Goal: Find specific page/section: Find specific page/section

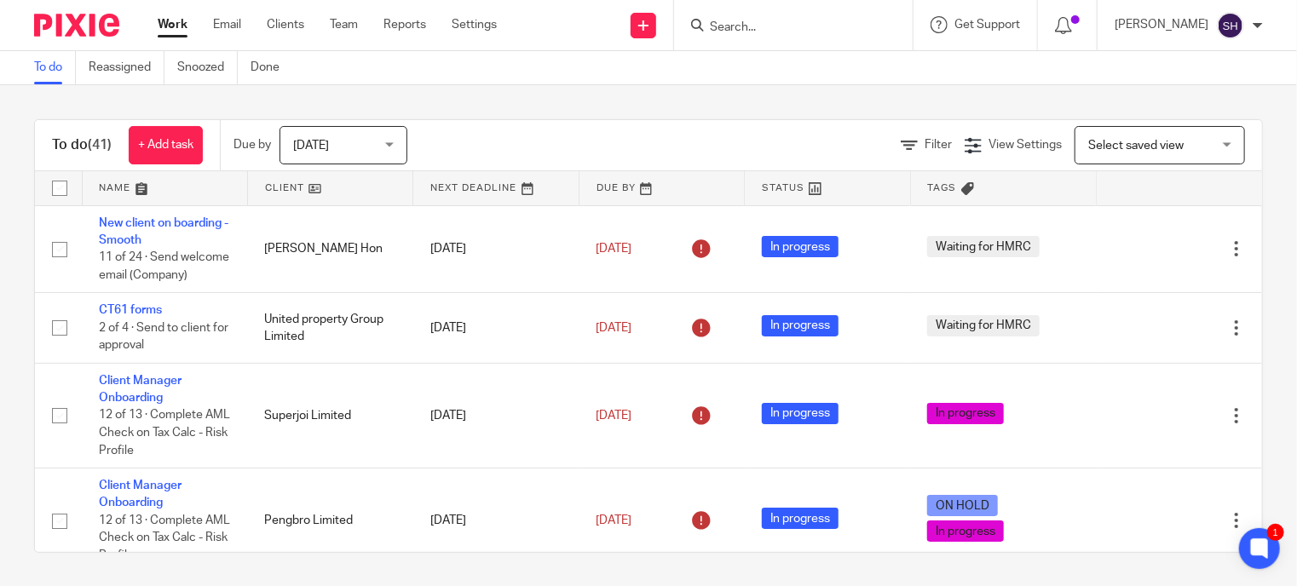
click at [773, 37] on div at bounding box center [793, 25] width 239 height 50
click at [756, 32] on input "Search" at bounding box center [784, 27] width 153 height 15
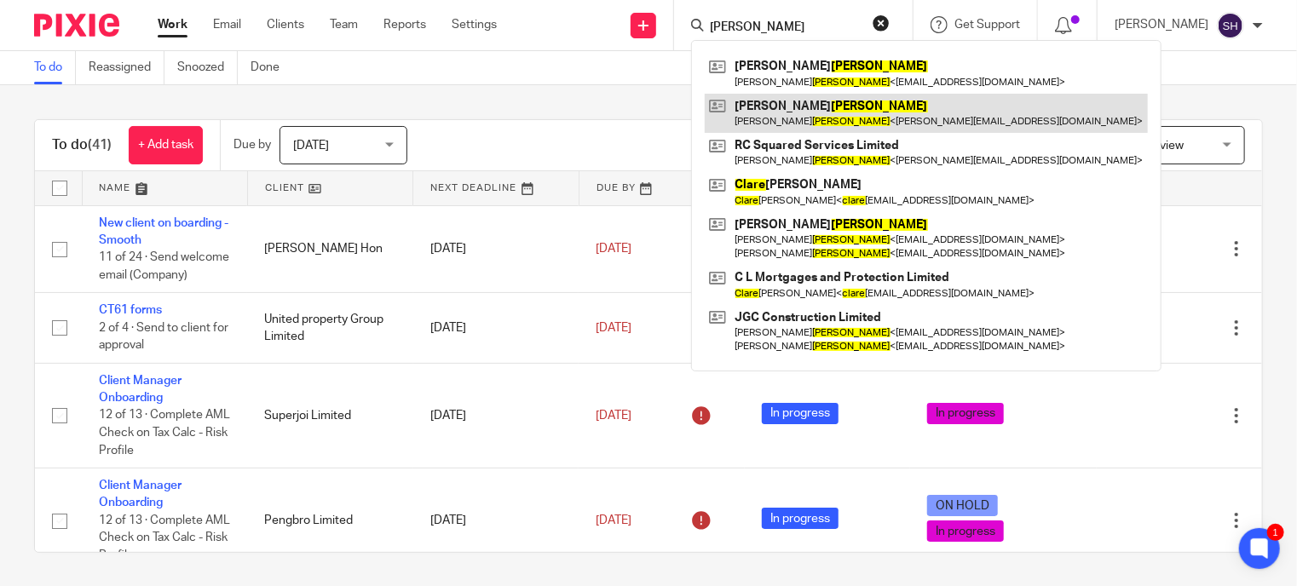
type input "[PERSON_NAME]"
click at [793, 112] on link at bounding box center [926, 113] width 443 height 39
